Goal: Task Accomplishment & Management: Manage account settings

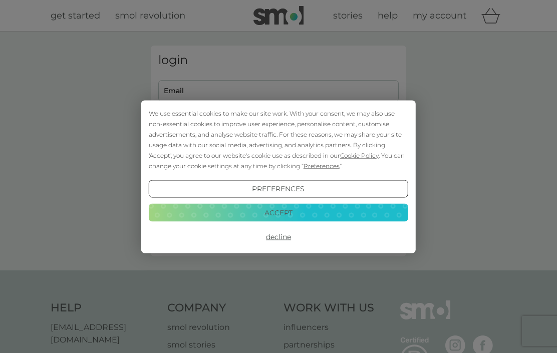
click at [282, 235] on button "Decline" at bounding box center [278, 237] width 259 height 18
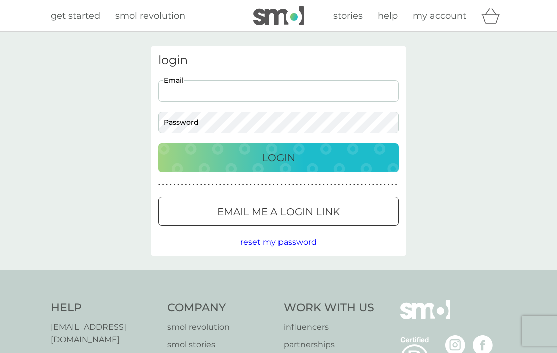
type input "[EMAIL_ADDRESS][DOMAIN_NAME]"
click at [278, 157] on button "Login" at bounding box center [278, 157] width 240 height 29
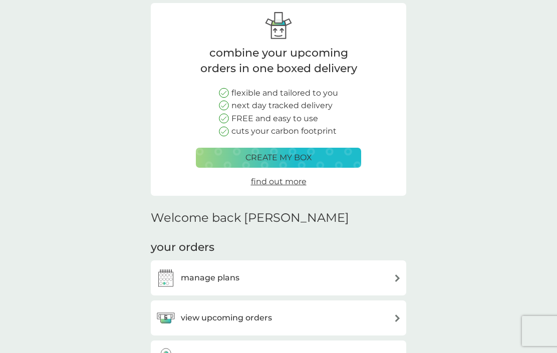
scroll to position [115, 0]
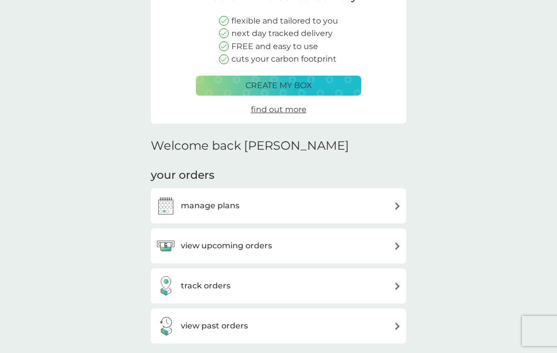
click at [396, 202] on img at bounding box center [398, 206] width 8 height 8
